Goal: Task Accomplishment & Management: Manage account settings

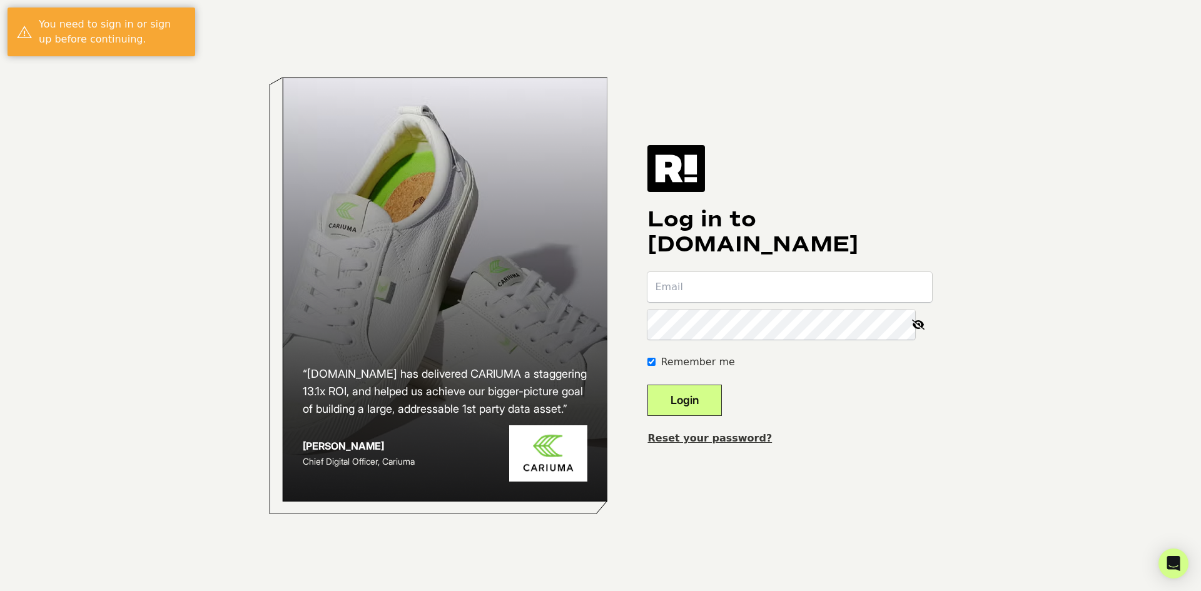
type input "[PERSON_NAME][EMAIL_ADDRESS][PERSON_NAME][DOMAIN_NAME]"
click at [722, 405] on button "Login" at bounding box center [685, 400] width 74 height 31
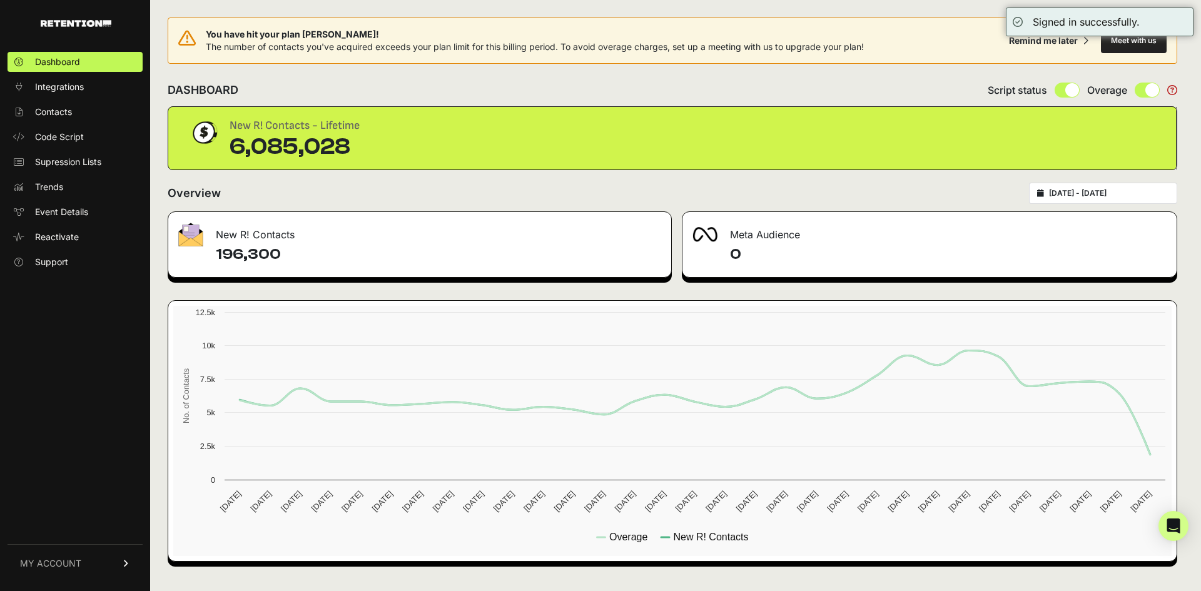
click at [79, 555] on link "MY ACCOUNT" at bounding box center [75, 563] width 135 height 38
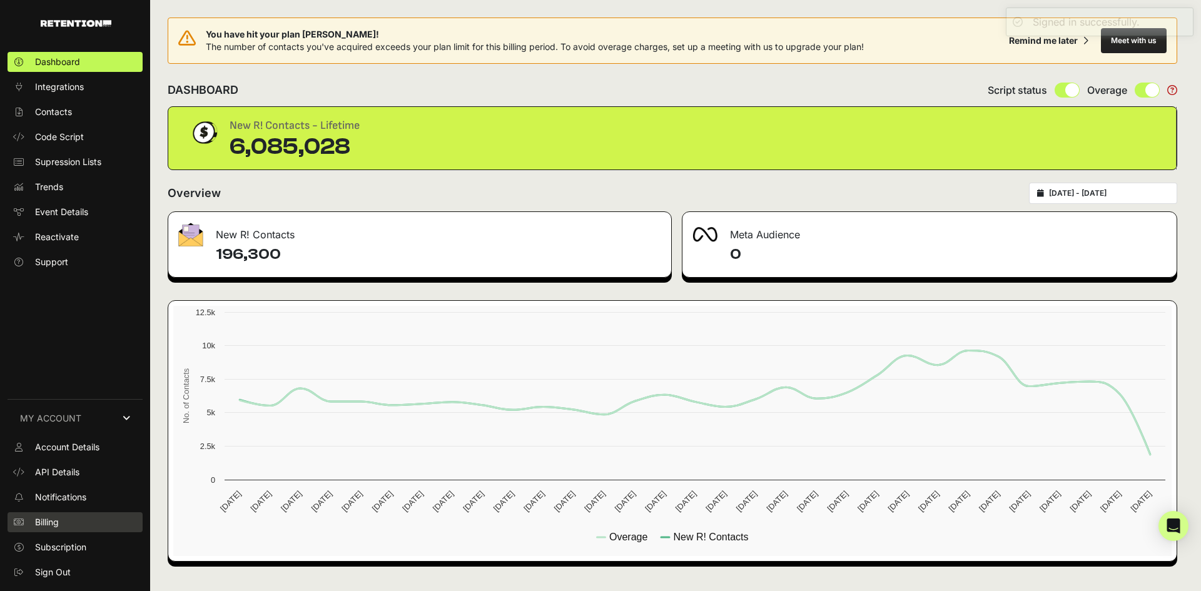
click at [116, 527] on link "Billing" at bounding box center [75, 522] width 135 height 20
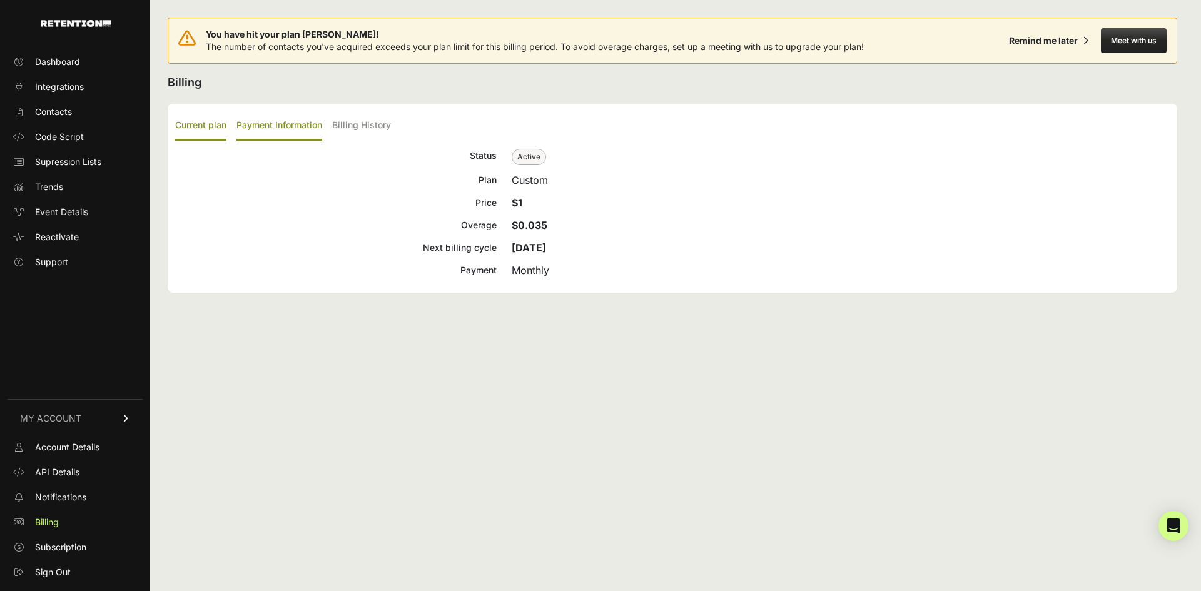
click at [258, 131] on label "Payment Information" at bounding box center [279, 125] width 86 height 29
click at [0, 0] on input "Payment Information" at bounding box center [0, 0] width 0 height 0
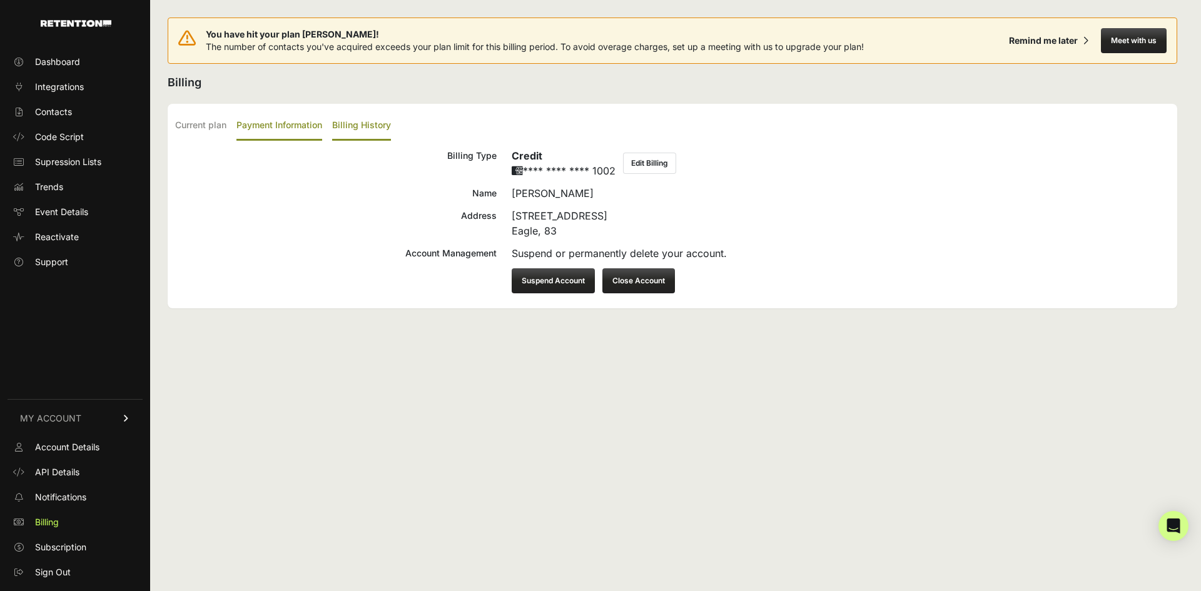
click at [372, 128] on label "Billing History" at bounding box center [361, 125] width 59 height 29
click at [0, 0] on input "Billing History" at bounding box center [0, 0] width 0 height 0
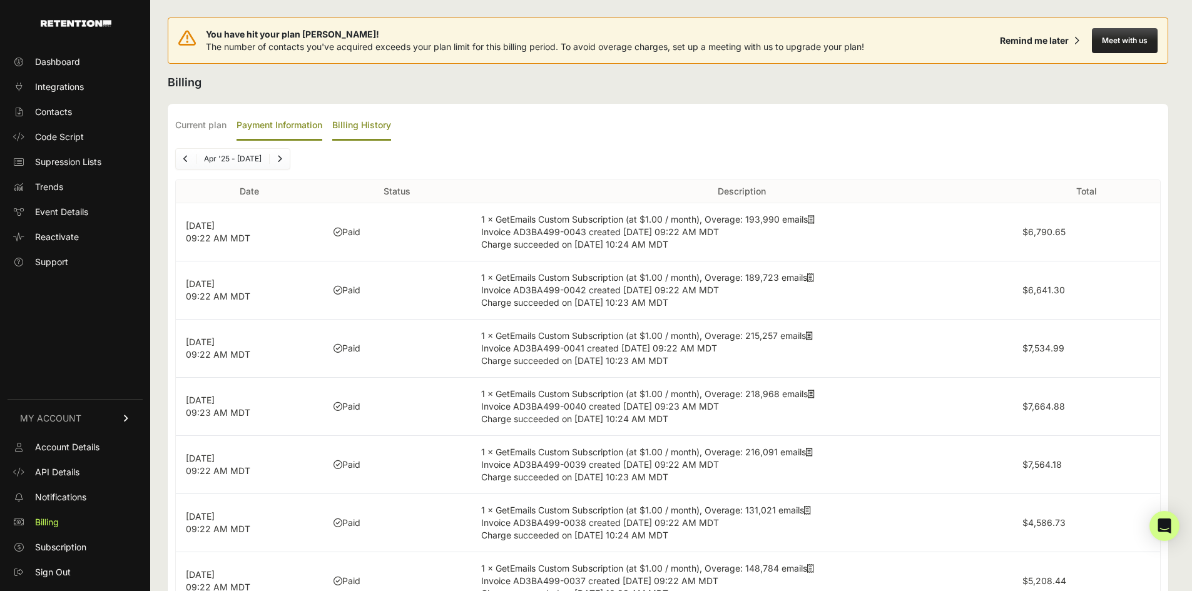
click at [297, 126] on label "Payment Information" at bounding box center [279, 125] width 86 height 29
click at [0, 0] on input "Payment Information" at bounding box center [0, 0] width 0 height 0
